Goal: Information Seeking & Learning: Learn about a topic

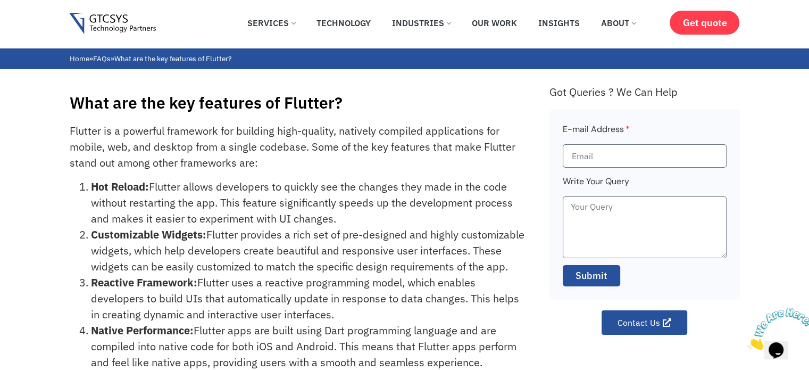
drag, startPoint x: 415, startPoint y: 214, endPoint x: 418, endPoint y: 220, distance: 6.2
click at [421, 221] on li "Hot Reload: Flutter allows developers to quickly see the changes they made in t…" at bounding box center [308, 203] width 435 height 48
drag, startPoint x: 395, startPoint y: 221, endPoint x: 69, endPoint y: 108, distance: 345.7
click at [69, 108] on div "What are the key features of Flutter? Flutter is a powerful framework for build…" at bounding box center [404, 309] width 809 height 481
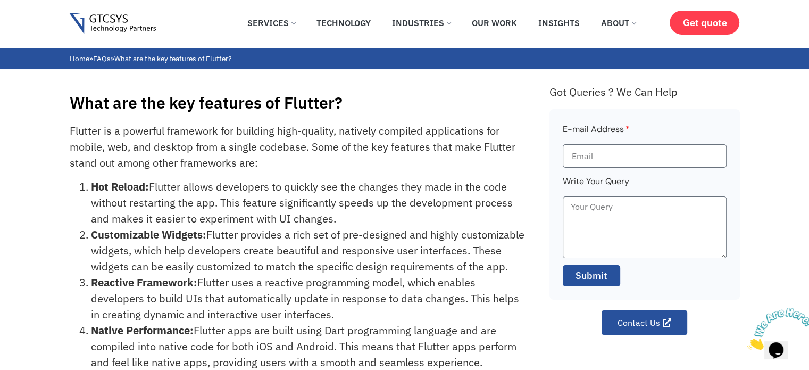
click at [69, 108] on div "What are the key features of Flutter? Flutter is a powerful framework for build…" at bounding box center [404, 309] width 809 height 481
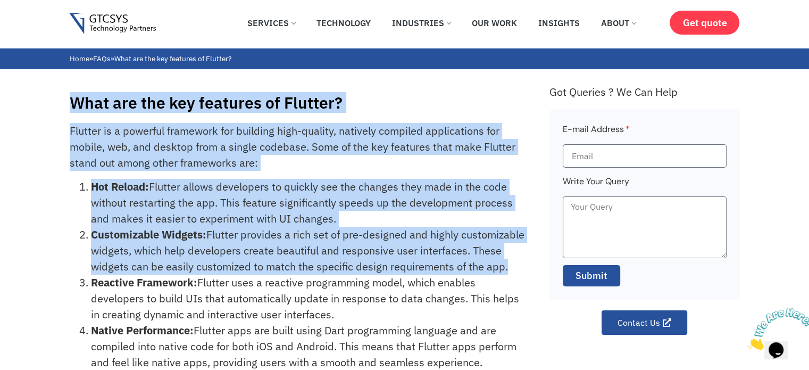
drag, startPoint x: 69, startPoint y: 108, endPoint x: 503, endPoint y: 276, distance: 465.5
click at [503, 276] on div "What are the key features of Flutter? Flutter is a powerful framework for build…" at bounding box center [404, 309] width 809 height 481
click at [503, 274] on li "Customizable Widgets: Flutter provides a rich set of pre-designed and highly cu…" at bounding box center [308, 251] width 435 height 48
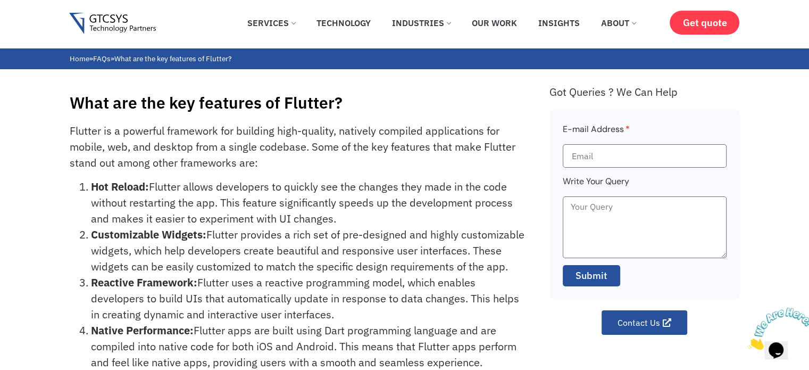
click at [766, 337] on img at bounding box center [780, 328] width 66 height 42
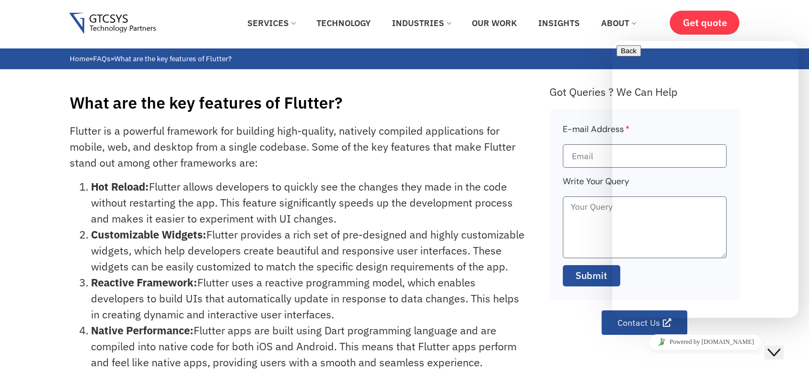
drag, startPoint x: 751, startPoint y: 305, endPoint x: 760, endPoint y: 138, distance: 167.3
click at [760, 342] on div "We are live and ready to chat with you now. Say something to start a live chat.…" at bounding box center [706, 377] width 178 height 70
click at [760, 369] on p "New Conversation" at bounding box center [706, 374] width 178 height 10
click at [780, 348] on icon "Close Chat This icon closes the chat window." at bounding box center [774, 352] width 13 height 13
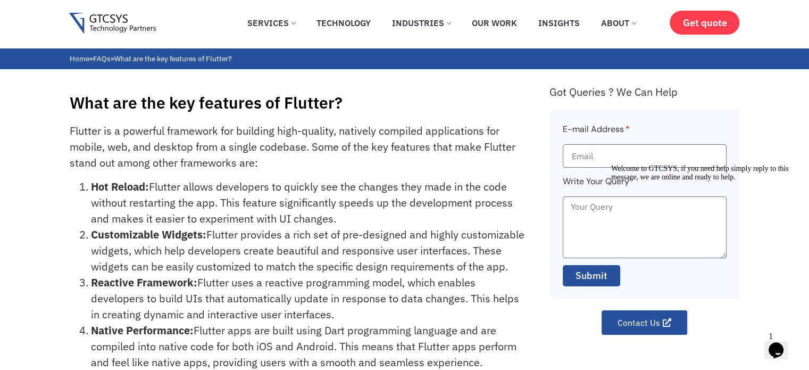
click at [775, 352] on button "Opens Chat This icon Opens the chat window." at bounding box center [775, 350] width 23 height 18
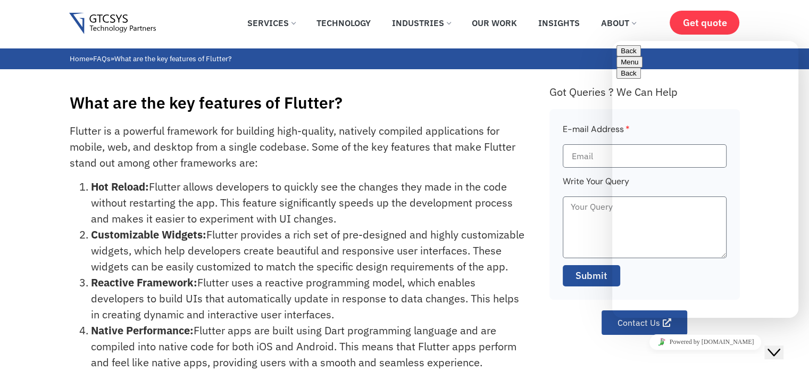
click at [719, 355] on div "Got Queries ? We Can Help E-mail Address Write Your Query Submit Contact Us" at bounding box center [645, 315] width 190 height 470
drag, startPoint x: 778, startPoint y: 342, endPoint x: 688, endPoint y: 350, distance: 89.7
click at [764, 350] on html "Close Chat This icon closes the chat window." at bounding box center [781, 343] width 34 height 32
drag, startPoint x: 797, startPoint y: 340, endPoint x: 790, endPoint y: 342, distance: 7.6
click at [780, 346] on div "Close Chat This icon closes the chat window." at bounding box center [774, 352] width 13 height 13
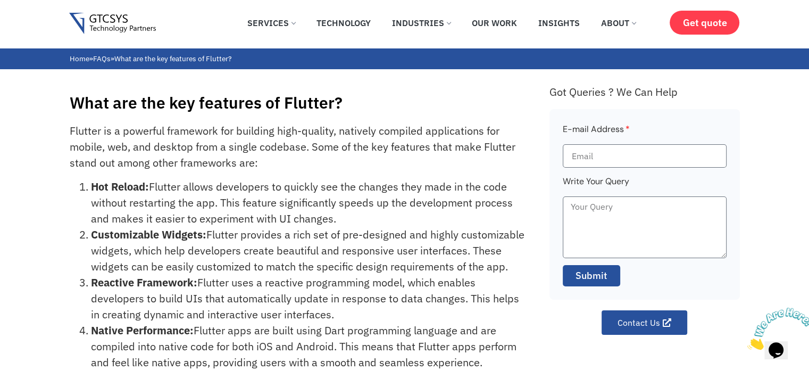
click at [26, 30] on div "✕ Services Application Services Web Application Mobile Application AI (Artifici…" at bounding box center [404, 24] width 809 height 48
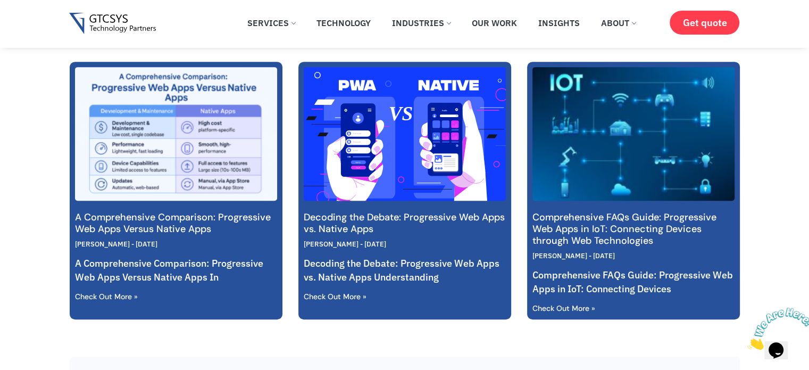
scroll to position [472, 0]
click at [159, 249] on div "Gopal Lagdhir July 25, 2025" at bounding box center [176, 244] width 202 height 11
click at [193, 184] on img at bounding box center [175, 133] width 204 height 136
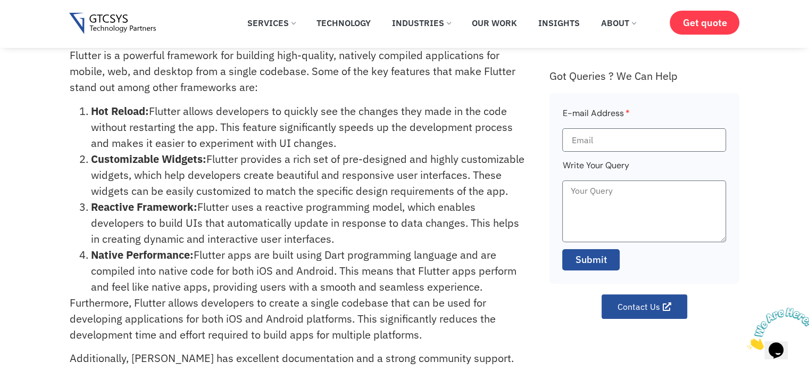
scroll to position [0, 0]
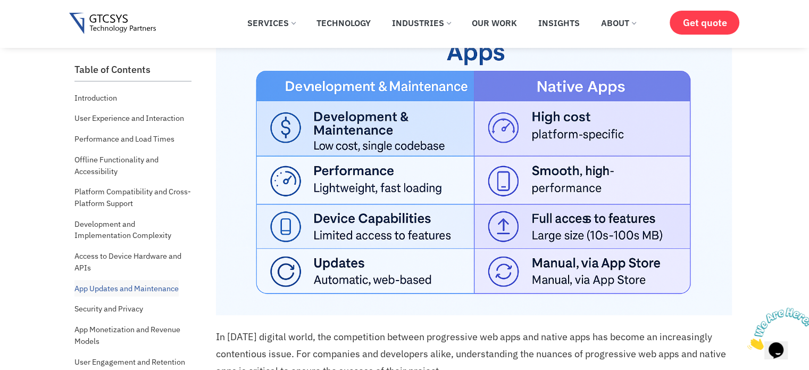
scroll to position [253, 0]
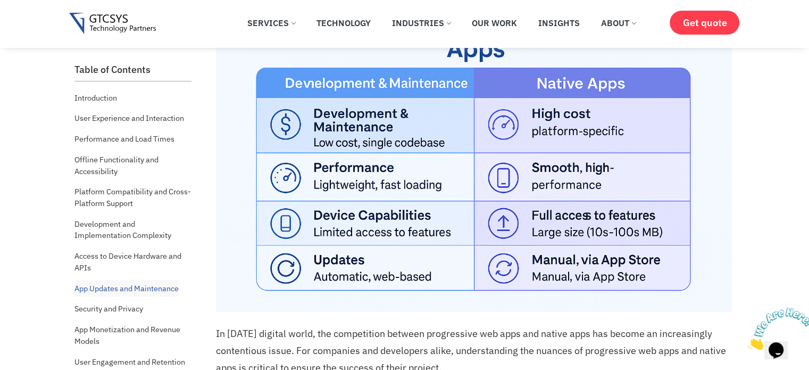
click at [353, 171] on img at bounding box center [474, 140] width 516 height 344
click at [349, 253] on img at bounding box center [474, 140] width 516 height 344
drag, startPoint x: 349, startPoint y: 253, endPoint x: 345, endPoint y: 273, distance: 20.7
click at [345, 273] on img at bounding box center [474, 140] width 516 height 344
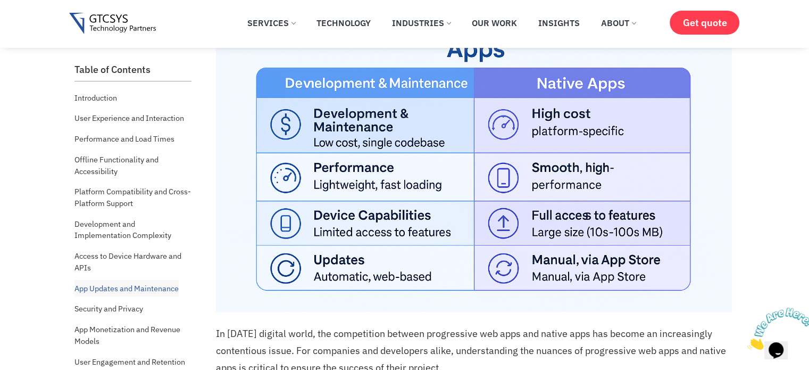
drag, startPoint x: 345, startPoint y: 273, endPoint x: 357, endPoint y: 211, distance: 63.4
click at [357, 211] on img at bounding box center [474, 140] width 516 height 344
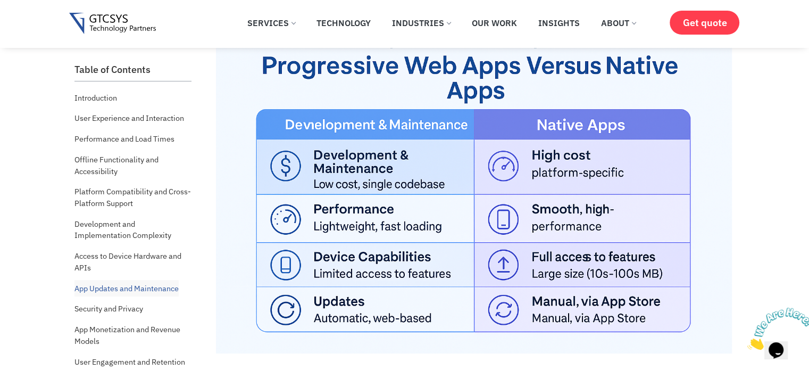
scroll to position [215, 0]
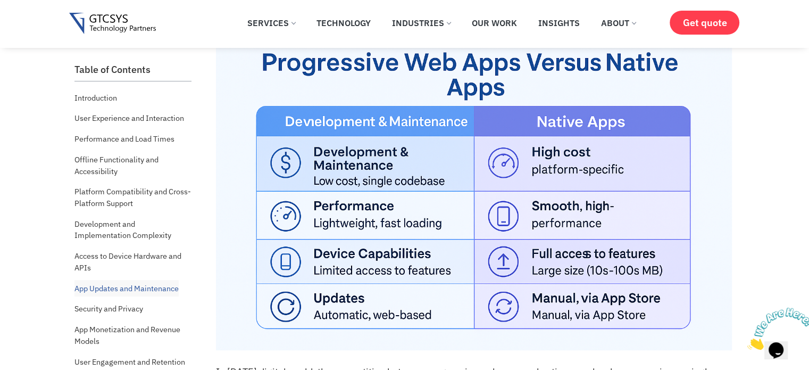
click at [286, 115] on img at bounding box center [474, 178] width 516 height 344
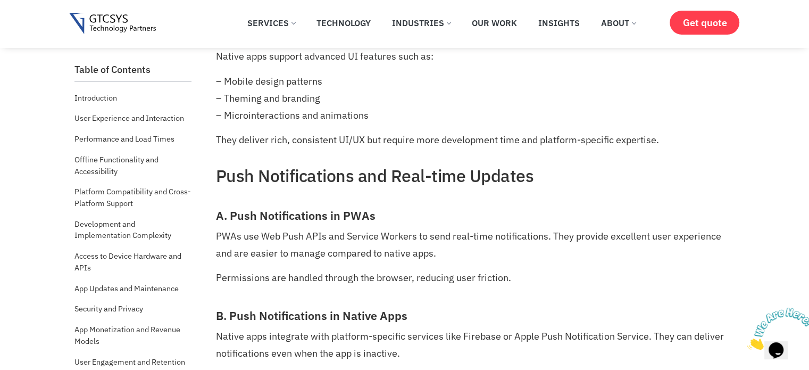
scroll to position [4072, 0]
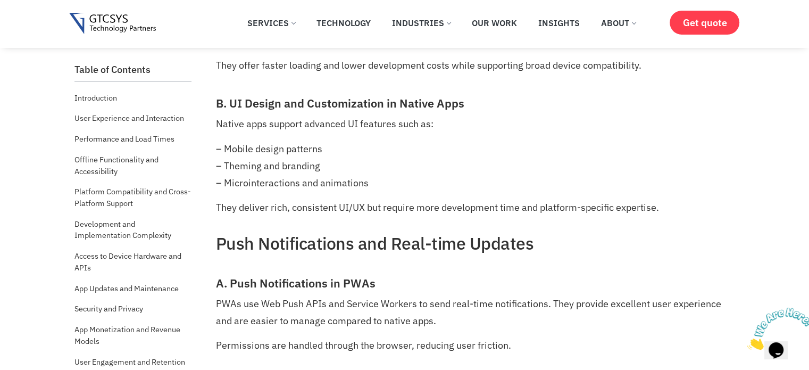
click at [146, 103] on div "Introduction" at bounding box center [132, 97] width 117 height 17
click at [104, 99] on link "Introduction" at bounding box center [95, 97] width 43 height 17
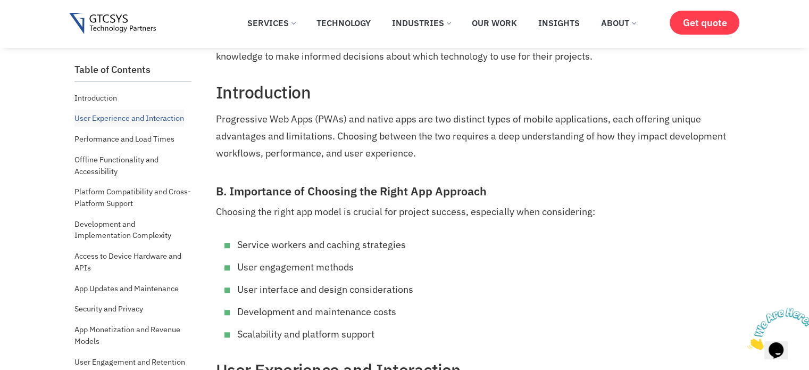
scroll to position [808, 0]
click at [422, 154] on p "Progressive Web Apps (PWAs) and native apps are two distinct types of mobile ap…" at bounding box center [474, 135] width 516 height 51
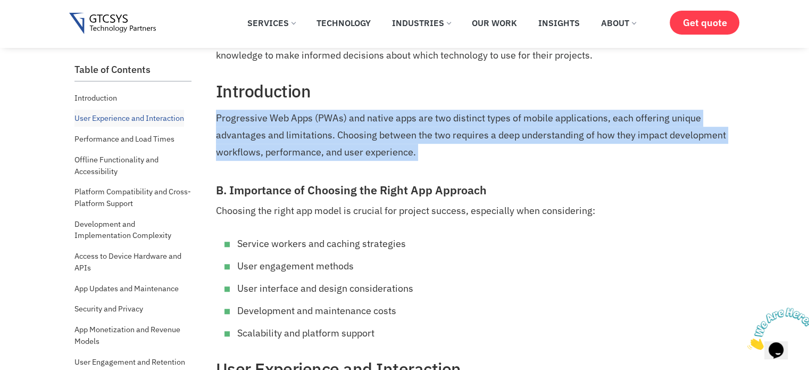
drag, startPoint x: 422, startPoint y: 154, endPoint x: 216, endPoint y: 120, distance: 209.2
click at [216, 120] on p "Progressive Web Apps (PWAs) and native apps are two distinct types of mobile ap…" at bounding box center [474, 135] width 516 height 51
click at [224, 120] on p "Progressive Web Apps (PWAs) and native apps are two distinct types of mobile ap…" at bounding box center [474, 135] width 516 height 51
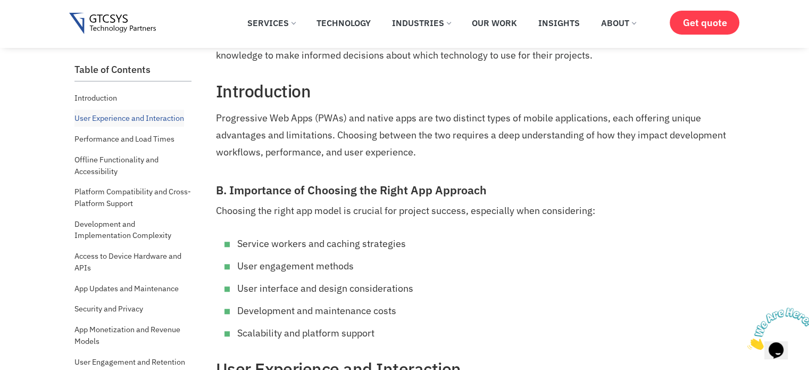
click at [373, 115] on p "Progressive Web Apps (PWAs) and native apps are two distinct types of mobile ap…" at bounding box center [474, 135] width 516 height 51
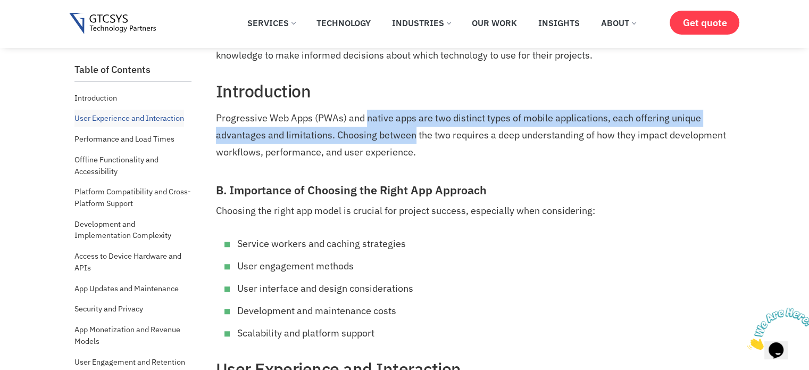
drag, startPoint x: 373, startPoint y: 115, endPoint x: 398, endPoint y: 131, distance: 30.4
click at [398, 131] on p "Progressive Web Apps (PWAs) and native apps are two distinct types of mobile ap…" at bounding box center [474, 135] width 516 height 51
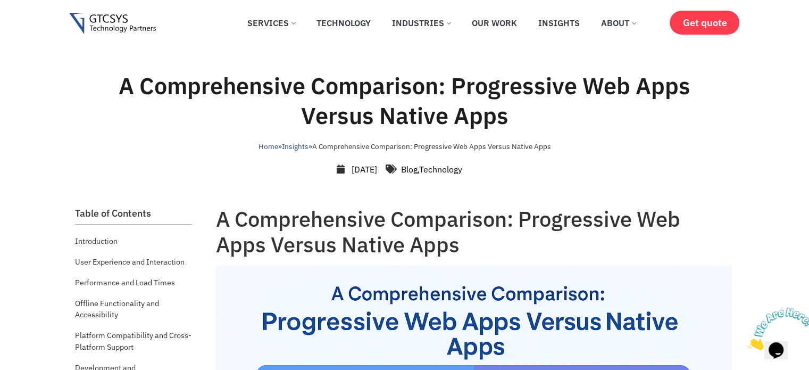
scroll to position [0, 0]
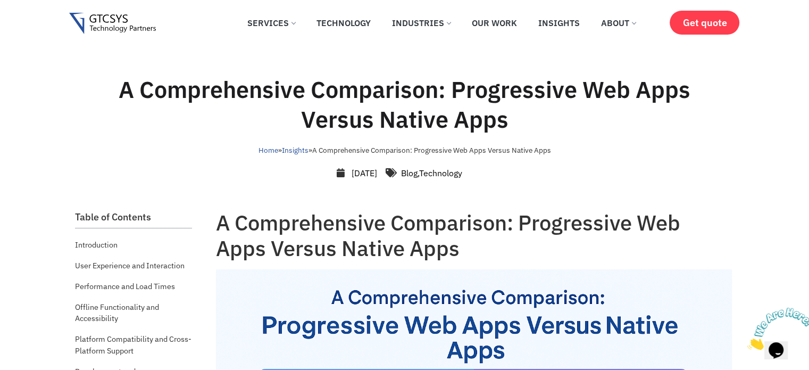
click at [117, 13] on img at bounding box center [112, 24] width 87 height 22
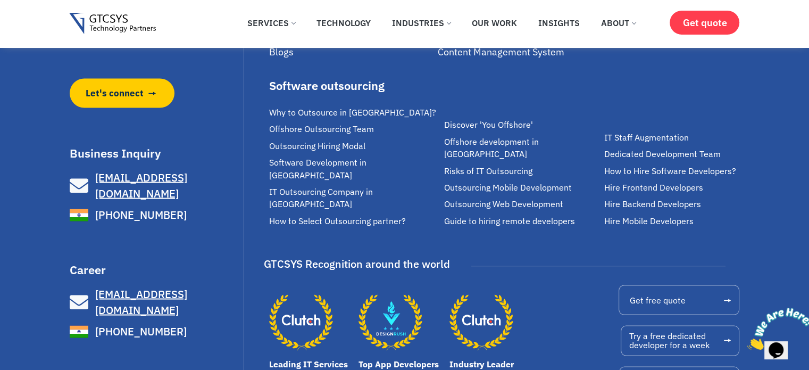
scroll to position [6048, 0]
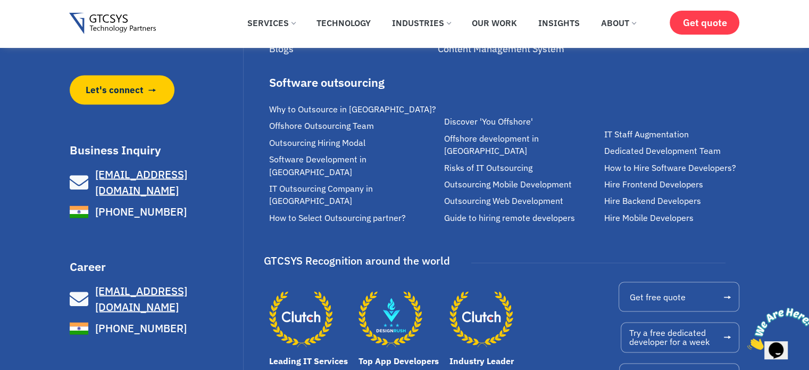
drag, startPoint x: 129, startPoint y: 248, endPoint x: 46, endPoint y: 230, distance: 84.9
click at [46, 230] on div "We make great software applications for your customers and teams to do its best…" at bounding box center [404, 160] width 809 height 514
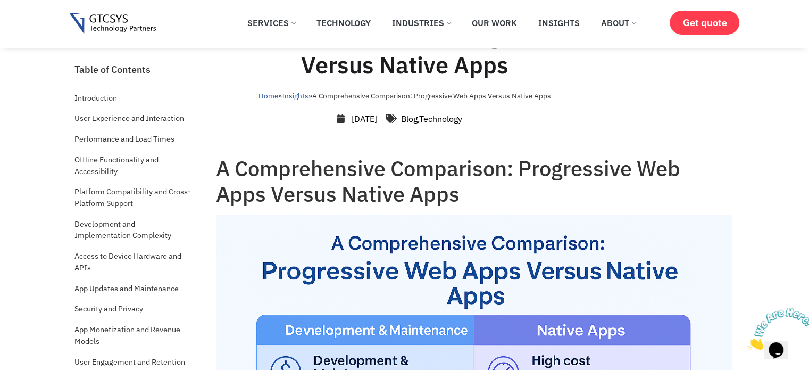
scroll to position [0, 0]
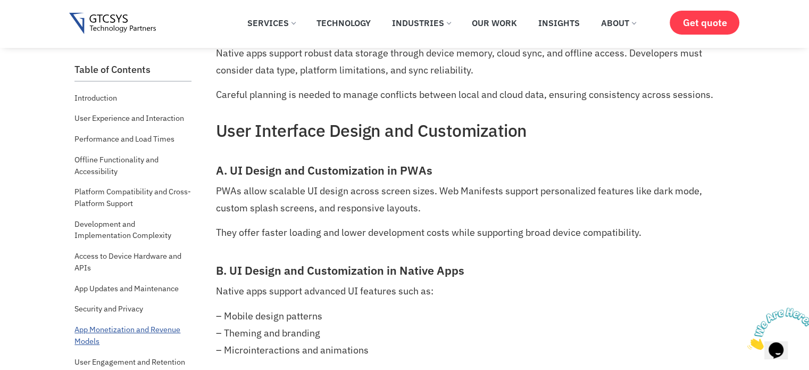
scroll to position [4072, 0]
